Goal: Task Accomplishment & Management: Use online tool/utility

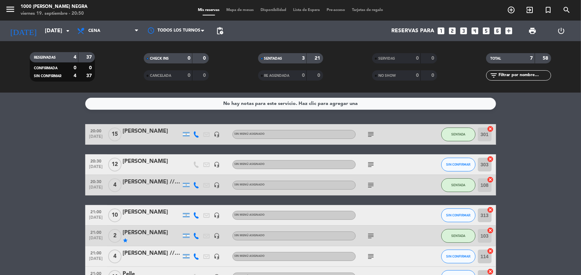
click at [514, 78] on input "text" at bounding box center [524, 76] width 53 height 8
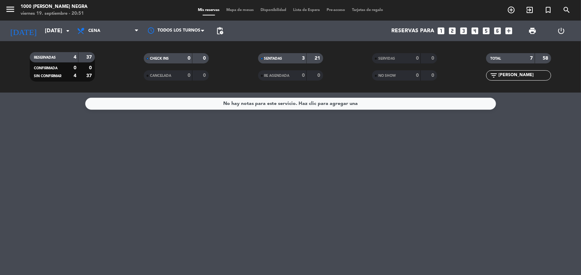
type input "J"
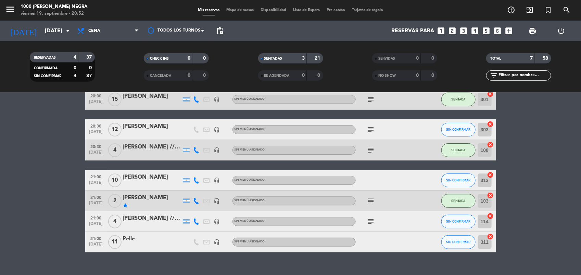
scroll to position [38, 0]
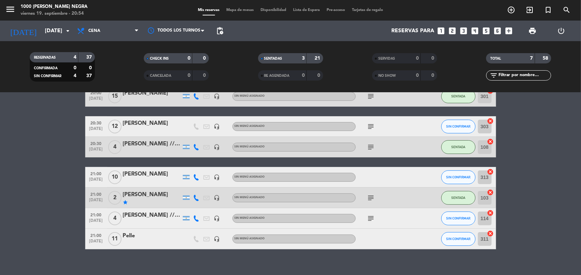
click at [453, 30] on icon "looks_two" at bounding box center [452, 30] width 9 height 9
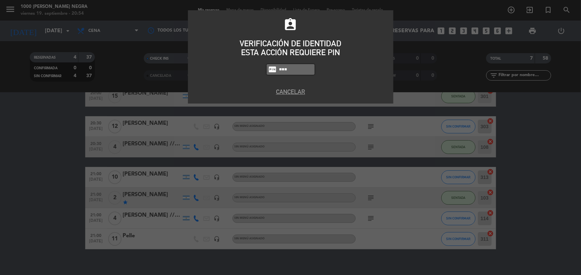
type input "0082"
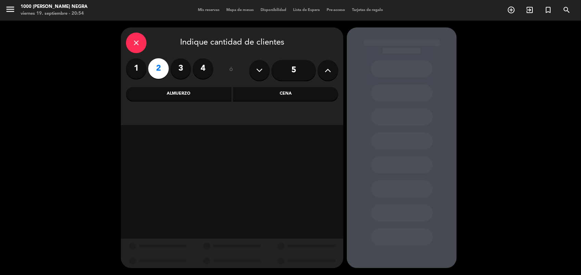
click at [257, 97] on div "Cena" at bounding box center [285, 94] width 105 height 14
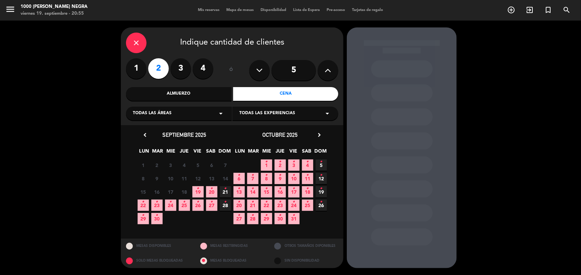
click at [136, 46] on icon "close" at bounding box center [136, 43] width 8 height 8
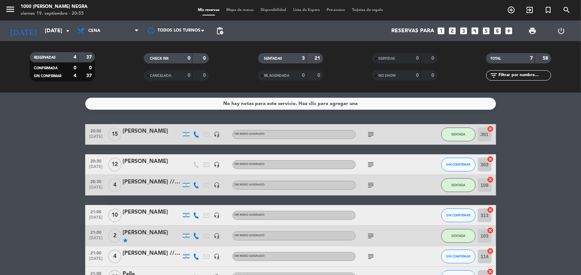
click at [528, 153] on bookings-row "20:00 [DATE] [PERSON_NAME] headset_mic Sin menú asignado subject SENTADA 301 ca…" at bounding box center [290, 205] width 581 height 163
click at [540, 180] on bookings-row "20:00 [DATE] [PERSON_NAME] headset_mic Sin menú asignado subject SENTADA 301 ca…" at bounding box center [290, 205] width 581 height 163
click at [540, 189] on bookings-row "20:00 [DATE] [PERSON_NAME] headset_mic Sin menú asignado subject SENTADA 301 ca…" at bounding box center [290, 205] width 581 height 163
click at [534, 200] on bookings-row "20:00 [DATE] [PERSON_NAME] headset_mic Sin menú asignado subject SENTADA 301 ca…" at bounding box center [290, 205] width 581 height 163
click at [540, 186] on bookings-row "20:00 [DATE] [PERSON_NAME] 1 Visita headset_mic Sin menú asignado subject SENTA…" at bounding box center [290, 205] width 581 height 163
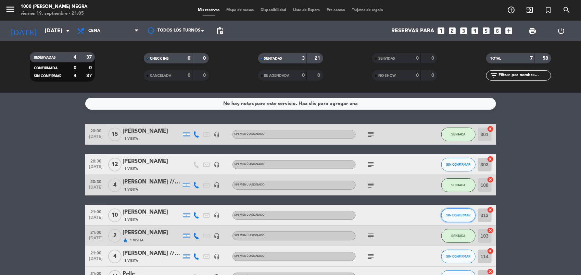
click at [466, 213] on span "SIN CONFIRMAR" at bounding box center [458, 215] width 24 height 4
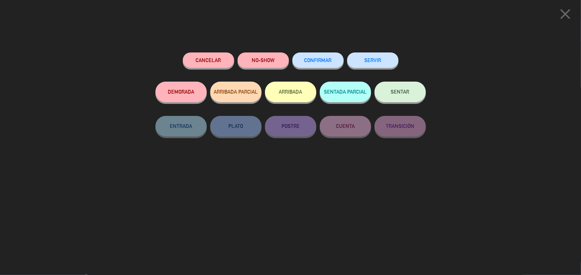
click at [404, 98] on button "SENTAR" at bounding box center [400, 91] width 51 height 21
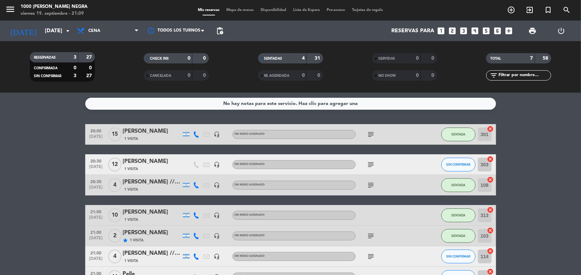
click at [552, 163] on bookings-row "20:00 [DATE] [PERSON_NAME] 1 Visita headset_mic Sin menú asignado subject SENTA…" at bounding box center [290, 205] width 581 height 163
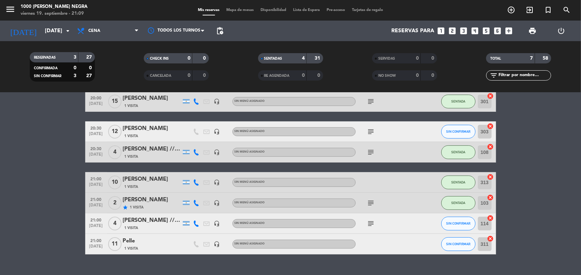
scroll to position [34, 0]
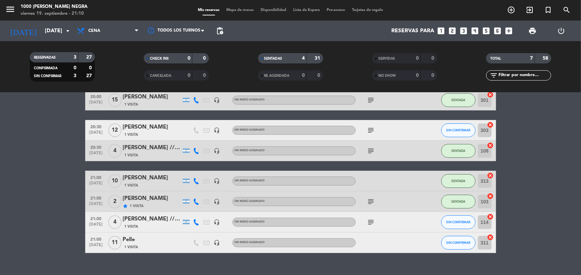
click at [244, 9] on span "Mapa de mesas" at bounding box center [240, 10] width 34 height 4
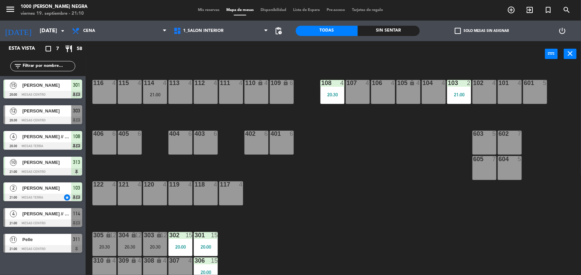
scroll to position [81, 0]
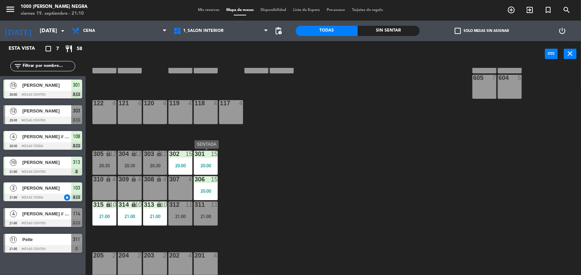
click at [209, 169] on div "301 15 20:00" at bounding box center [206, 163] width 24 height 24
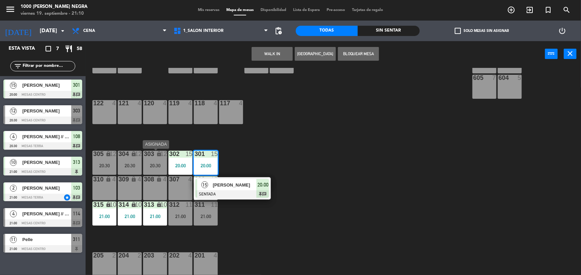
click at [152, 163] on div "20:30" at bounding box center [155, 165] width 24 height 5
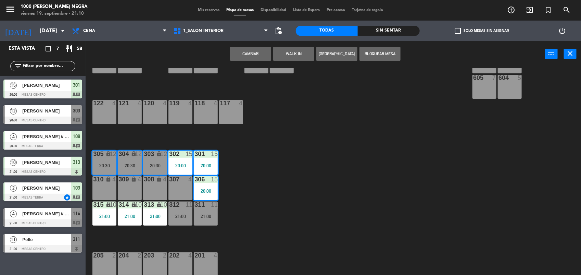
click at [255, 59] on button "Cambiar" at bounding box center [250, 54] width 41 height 14
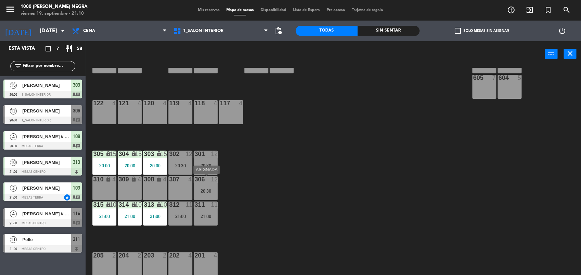
click at [211, 196] on div "306 12 20:30" at bounding box center [206, 188] width 24 height 24
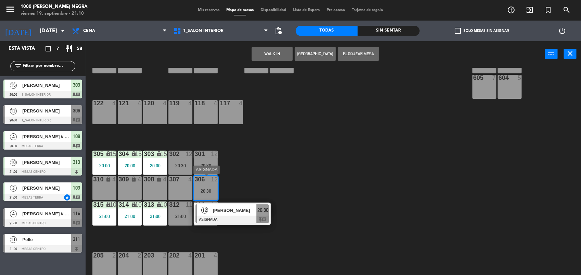
click at [217, 219] on div at bounding box center [233, 219] width 74 height 8
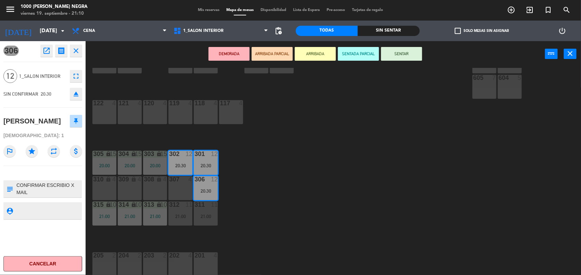
click at [76, 98] on icon "eject" at bounding box center [76, 94] width 8 height 8
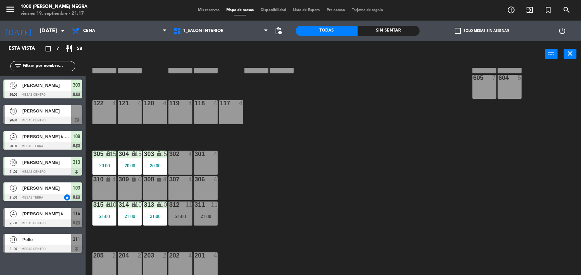
click at [204, 10] on span "Mis reservas" at bounding box center [208, 10] width 28 height 4
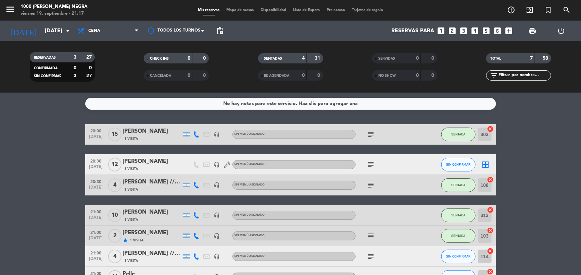
click at [541, 189] on bookings-row "20:00 [DATE] [PERSON_NAME] 1 Visita headset_mic Sin menú asignado subject SENTA…" at bounding box center [290, 205] width 581 height 163
click at [453, 255] on span "SIN CONFIRMAR" at bounding box center [458, 256] width 24 height 4
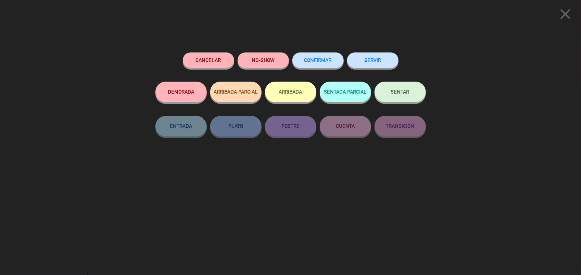
click at [396, 98] on button "SENTAR" at bounding box center [400, 91] width 51 height 21
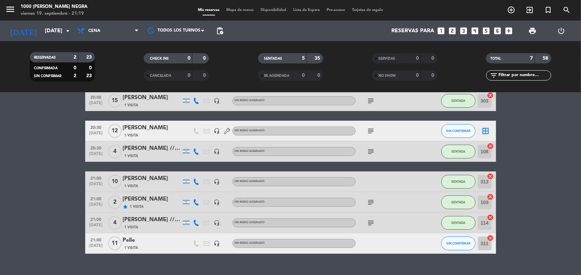
scroll to position [35, 0]
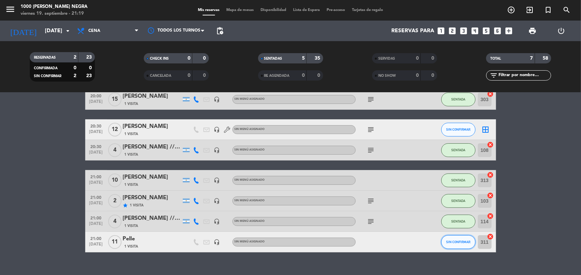
click at [461, 242] on span "SIN CONFIRMAR" at bounding box center [458, 242] width 24 height 4
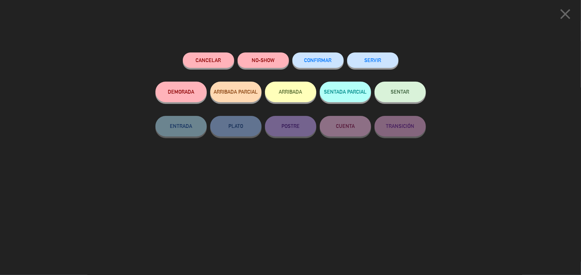
click at [389, 86] on button "SENTAR" at bounding box center [400, 91] width 51 height 21
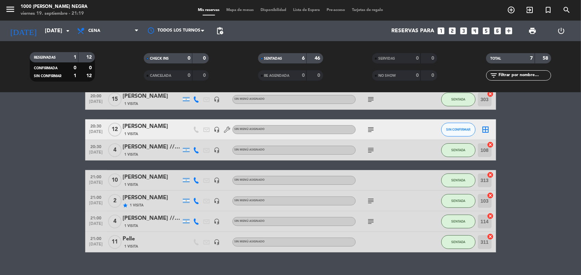
scroll to position [0, 0]
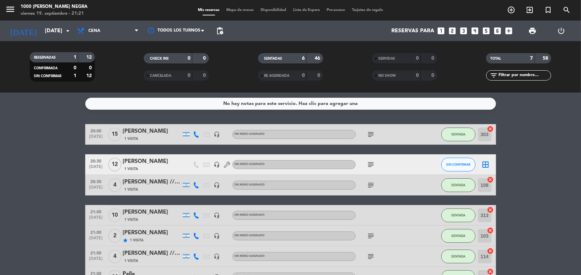
click at [372, 133] on icon "subject" at bounding box center [371, 134] width 8 height 8
click at [369, 167] on icon "subject" at bounding box center [371, 164] width 8 height 8
click at [370, 163] on icon "subject" at bounding box center [371, 164] width 8 height 8
click at [369, 187] on icon "subject" at bounding box center [371, 185] width 8 height 8
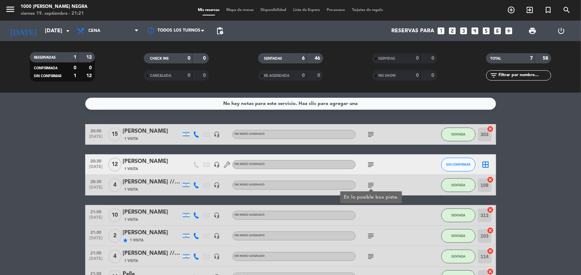
click at [369, 184] on icon "subject" at bounding box center [371, 185] width 8 height 8
click at [370, 233] on icon "subject" at bounding box center [371, 235] width 8 height 8
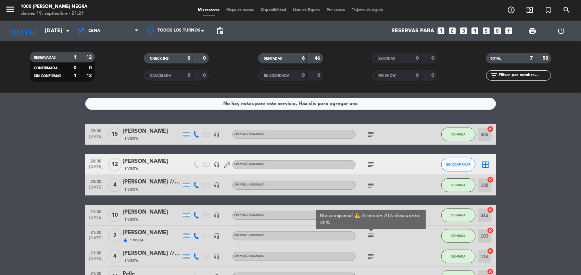
click at [370, 233] on icon "subject" at bounding box center [371, 235] width 8 height 8
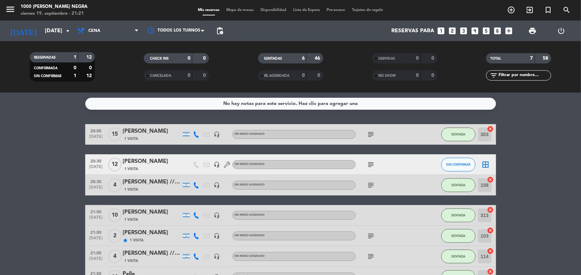
click at [539, 137] on bookings-row "20:00 [DATE] [PERSON_NAME] 1 Visita headset_mic Sin menú asignado subject SENTA…" at bounding box center [290, 205] width 581 height 163
